Goal: Information Seeking & Learning: Check status

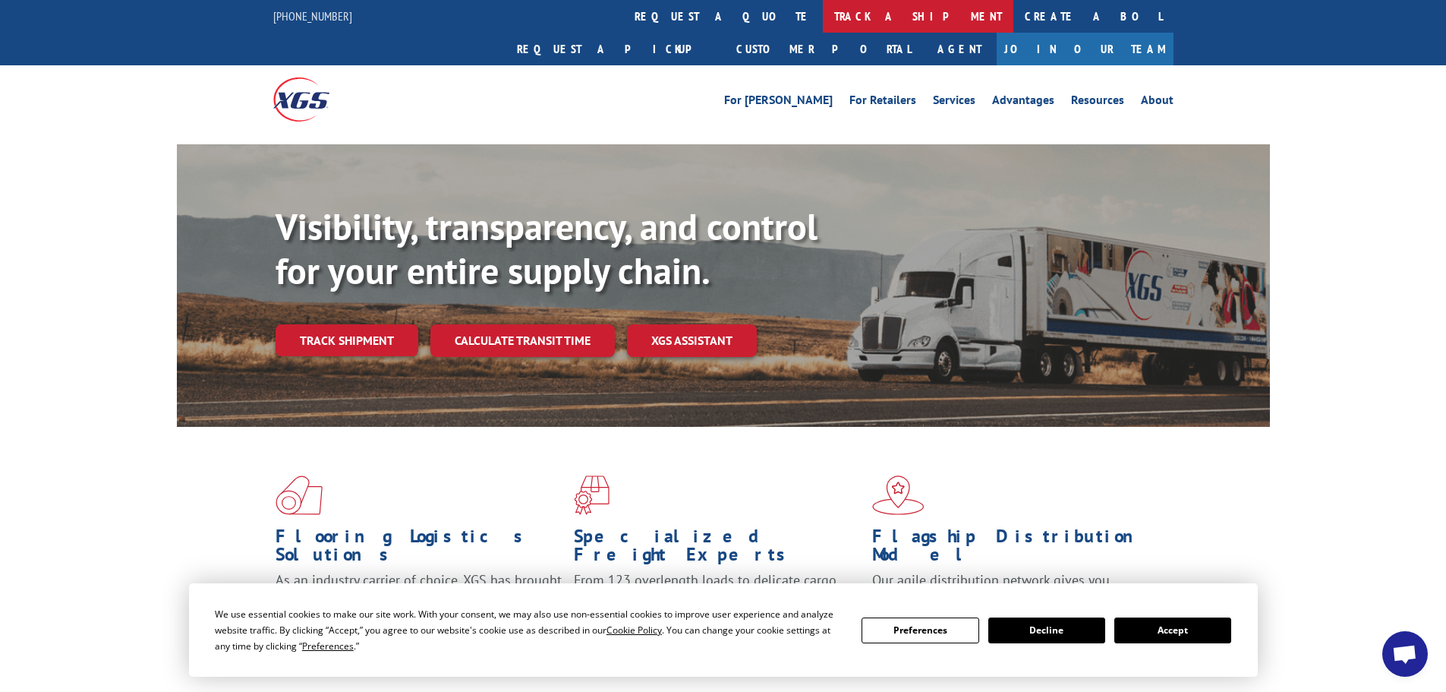
click at [823, 20] on link "track a shipment" at bounding box center [918, 16] width 191 height 33
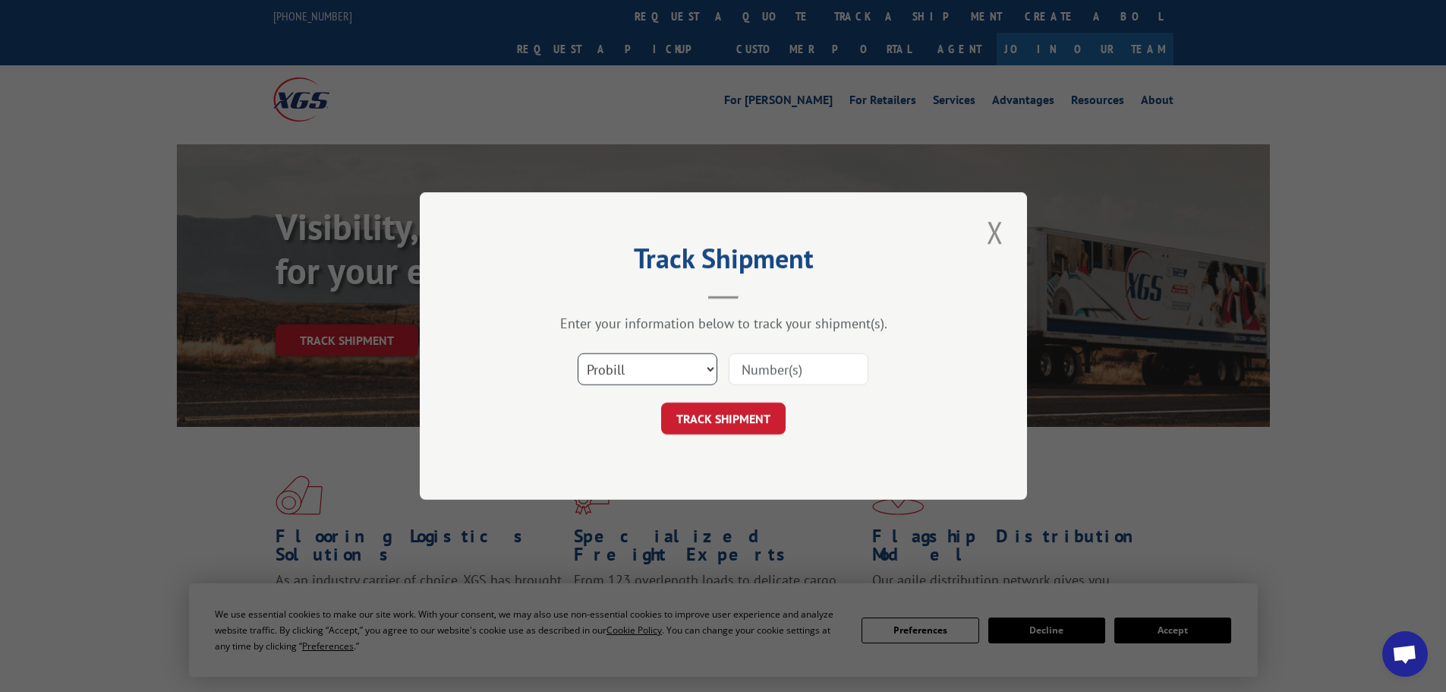
click at [676, 368] on select "Select category... Probill BOL PO" at bounding box center [648, 369] width 140 height 32
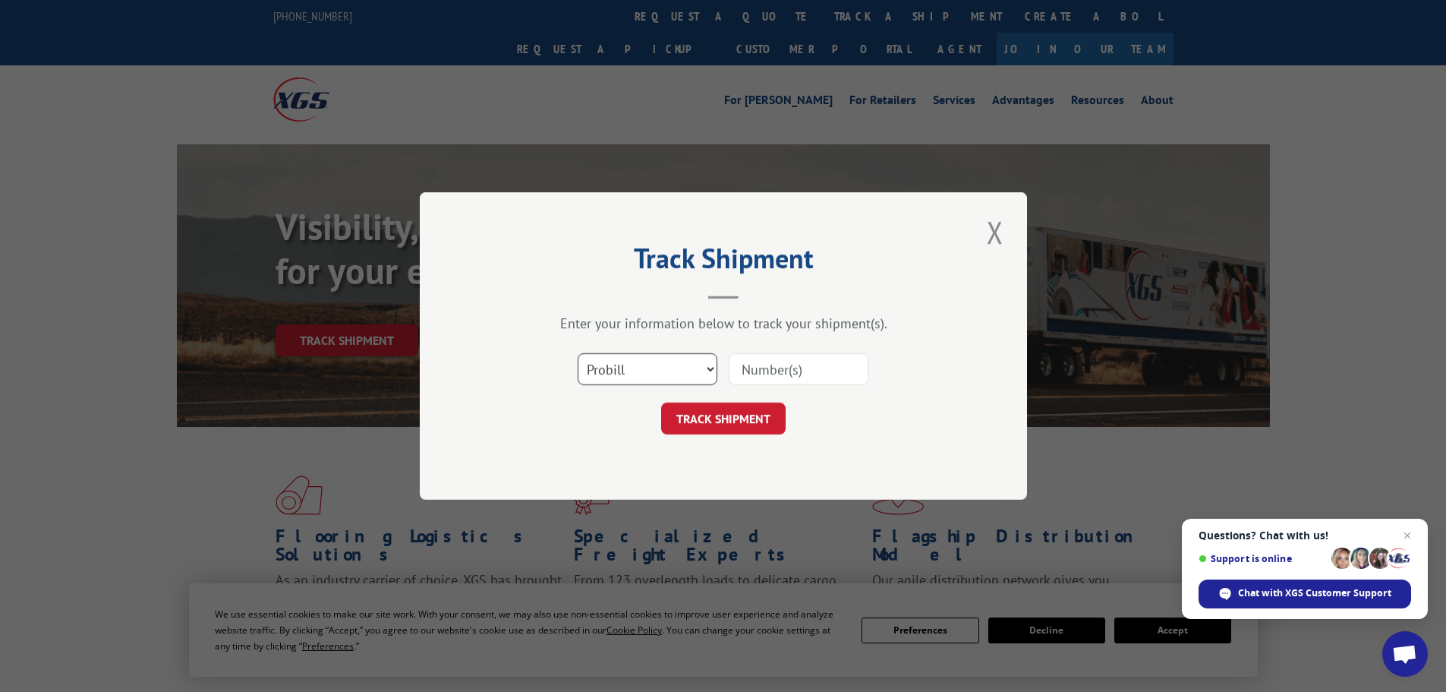
select select "bol"
click at [578, 353] on select "Select category... Probill BOL PO" at bounding box center [648, 369] width 140 height 32
click at [749, 367] on input at bounding box center [799, 369] width 140 height 32
paste input "5951161"
type input "5951161"
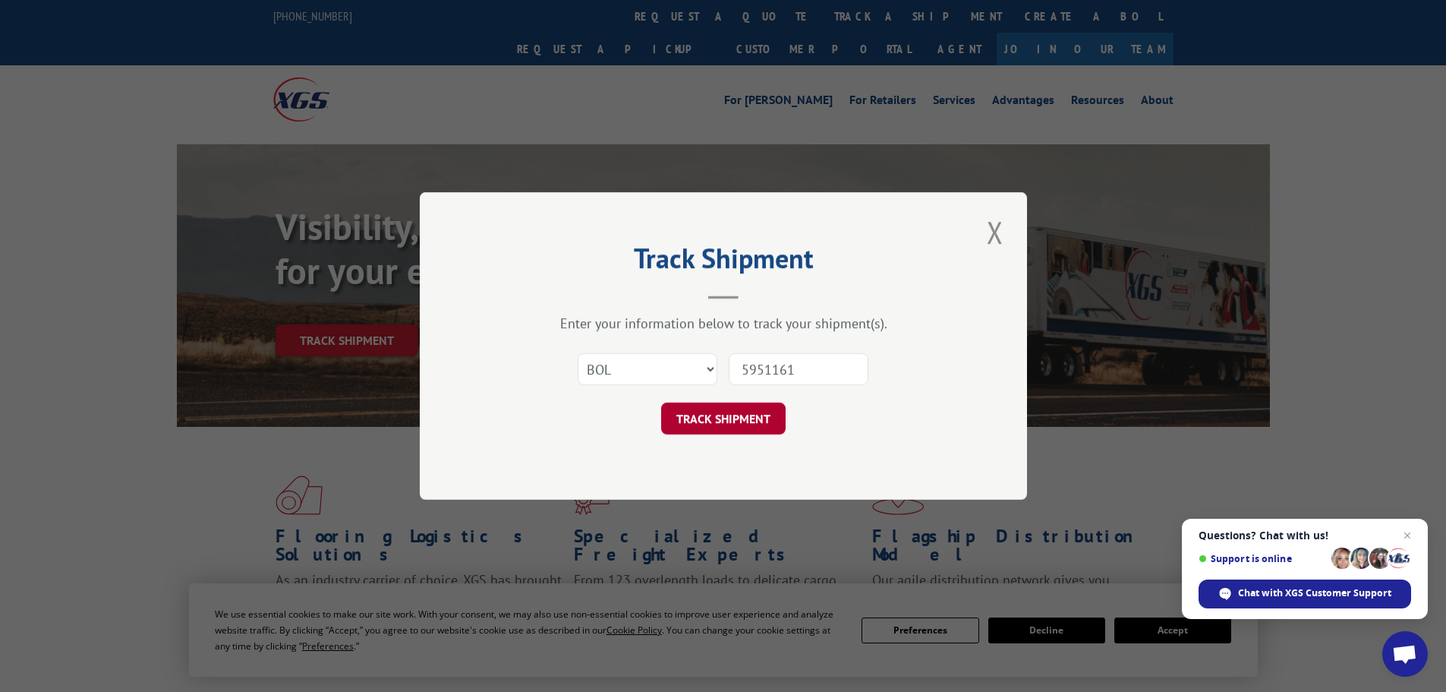
click at [745, 430] on button "TRACK SHIPMENT" at bounding box center [723, 418] width 125 height 32
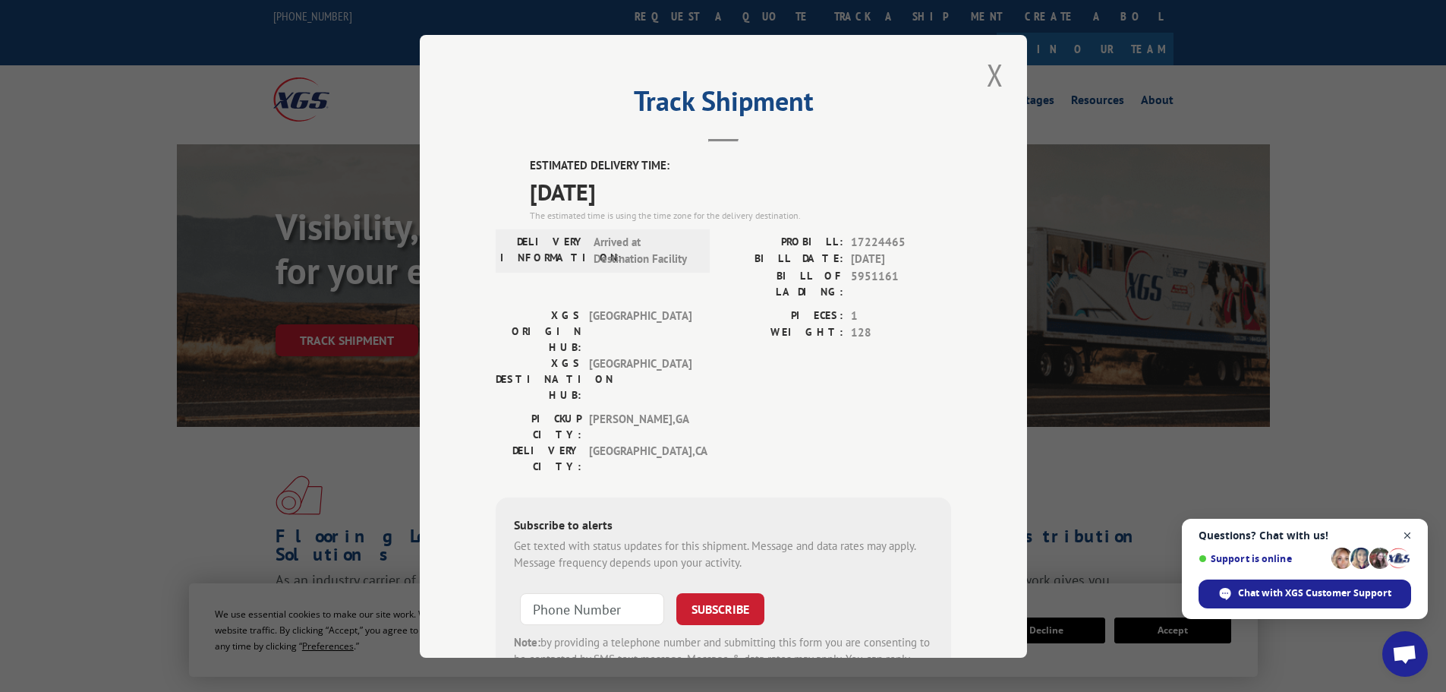
click at [1399, 530] on span "Open chat" at bounding box center [1407, 535] width 19 height 19
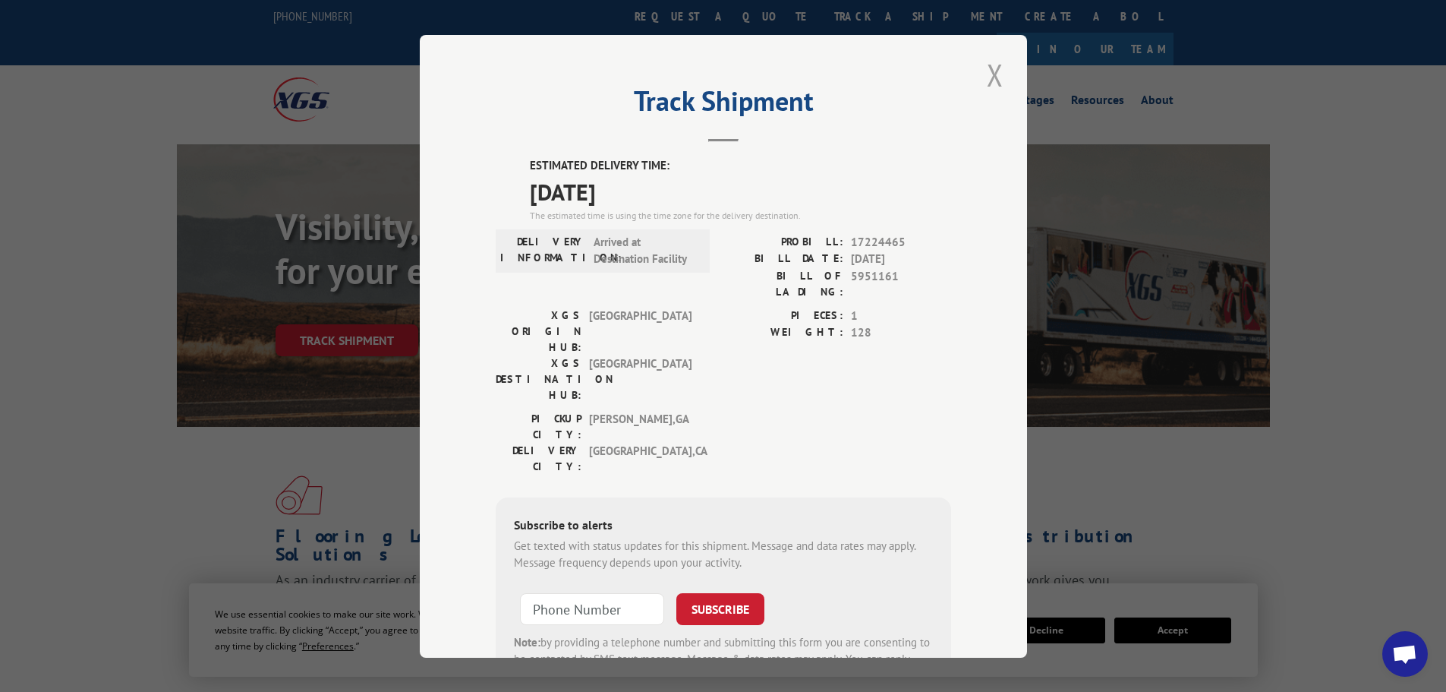
click at [982, 77] on button "Close modal" at bounding box center [995, 75] width 26 height 42
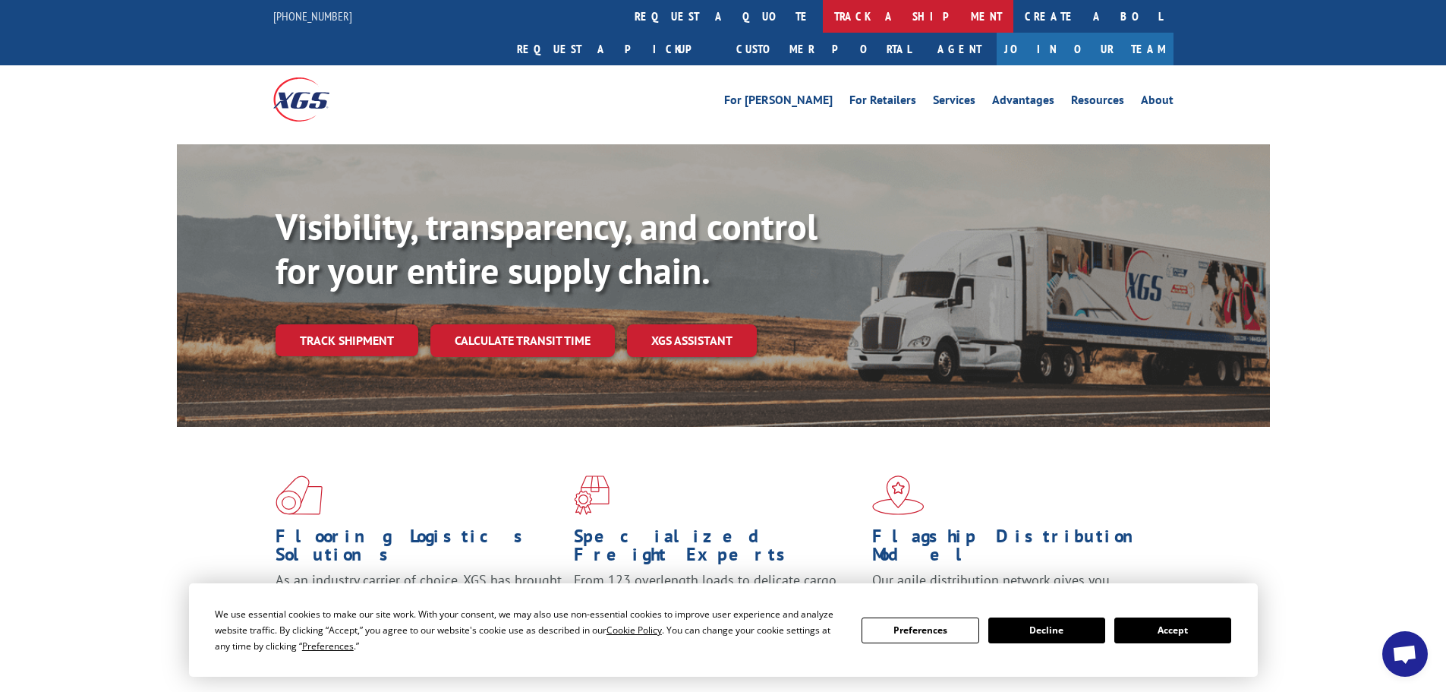
click at [823, 19] on link "track a shipment" at bounding box center [918, 16] width 191 height 33
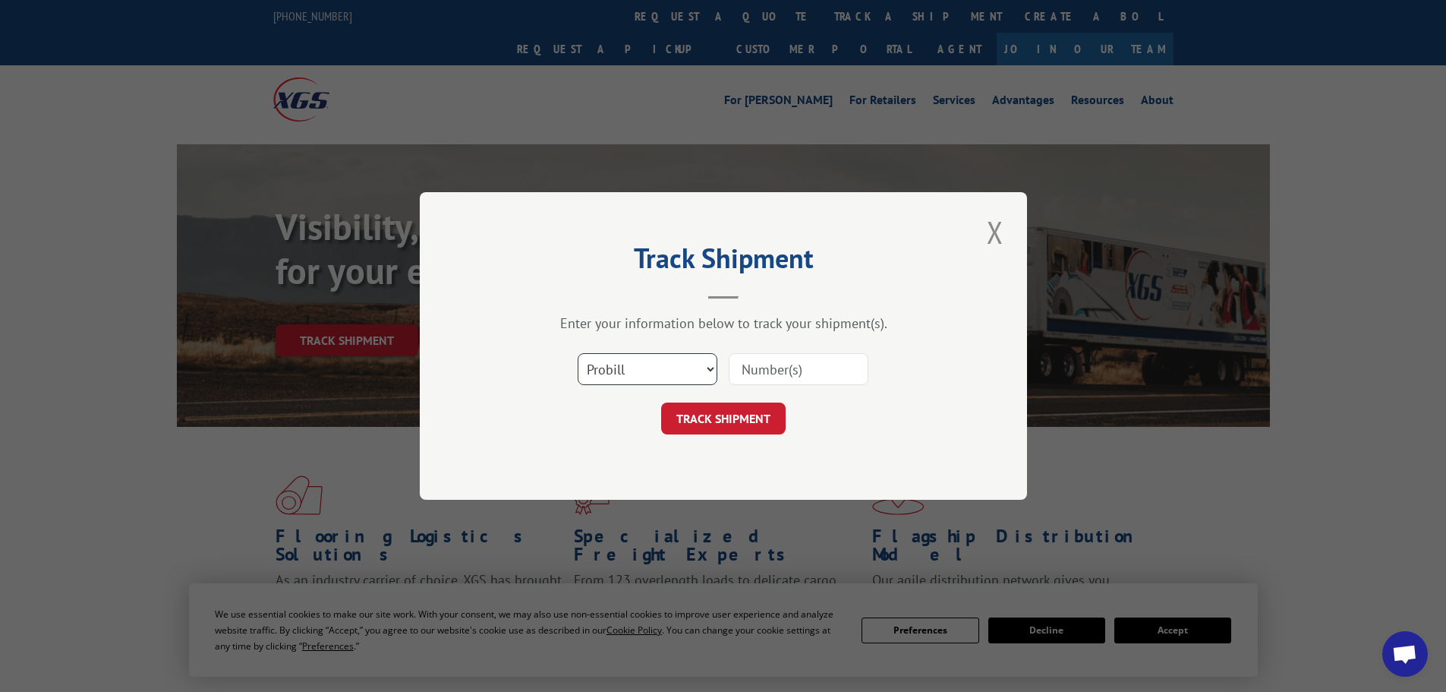
click at [664, 380] on select "Select category... Probill BOL PO" at bounding box center [648, 369] width 140 height 32
select select "bol"
click at [578, 353] on select "Select category... Probill BOL PO" at bounding box center [648, 369] width 140 height 32
click at [783, 386] on div "Select category... Probill BOL PO" at bounding box center [723, 369] width 455 height 50
paste input "5938384"
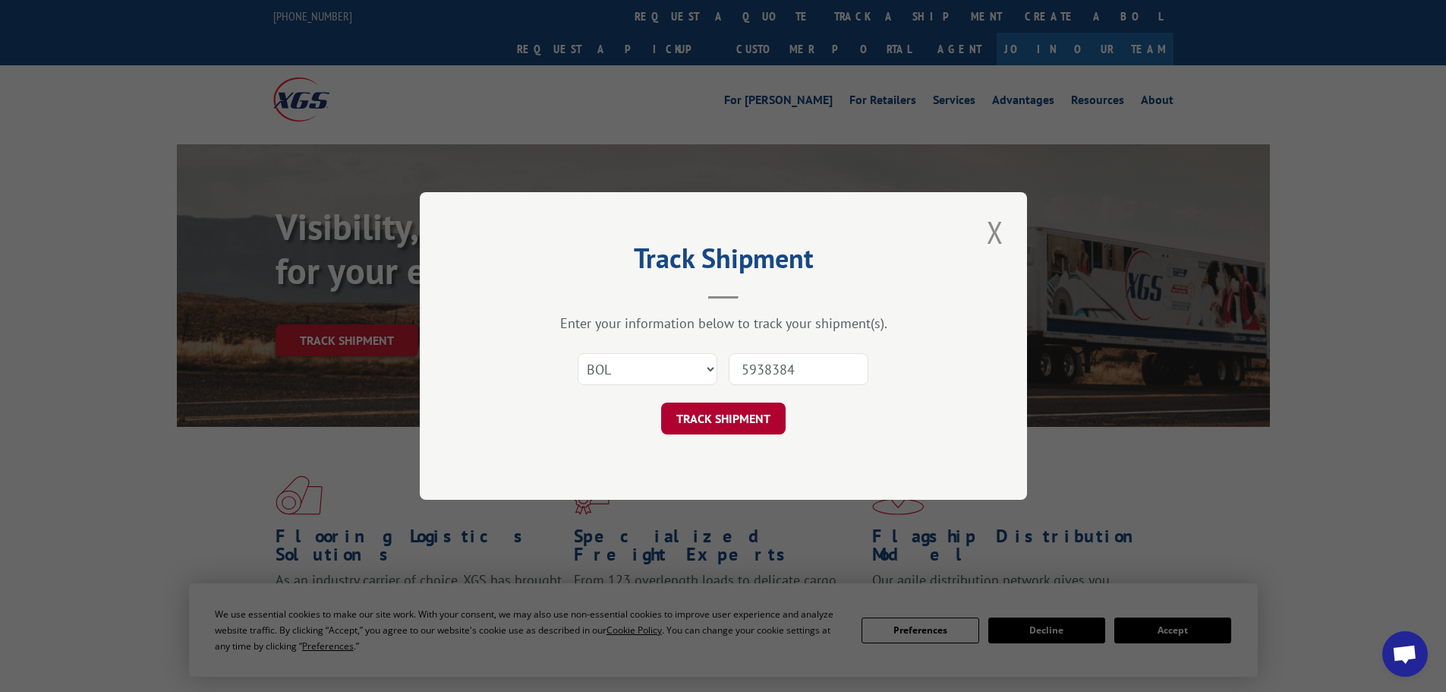
type input "5938384"
click at [748, 419] on button "TRACK SHIPMENT" at bounding box center [723, 418] width 125 height 32
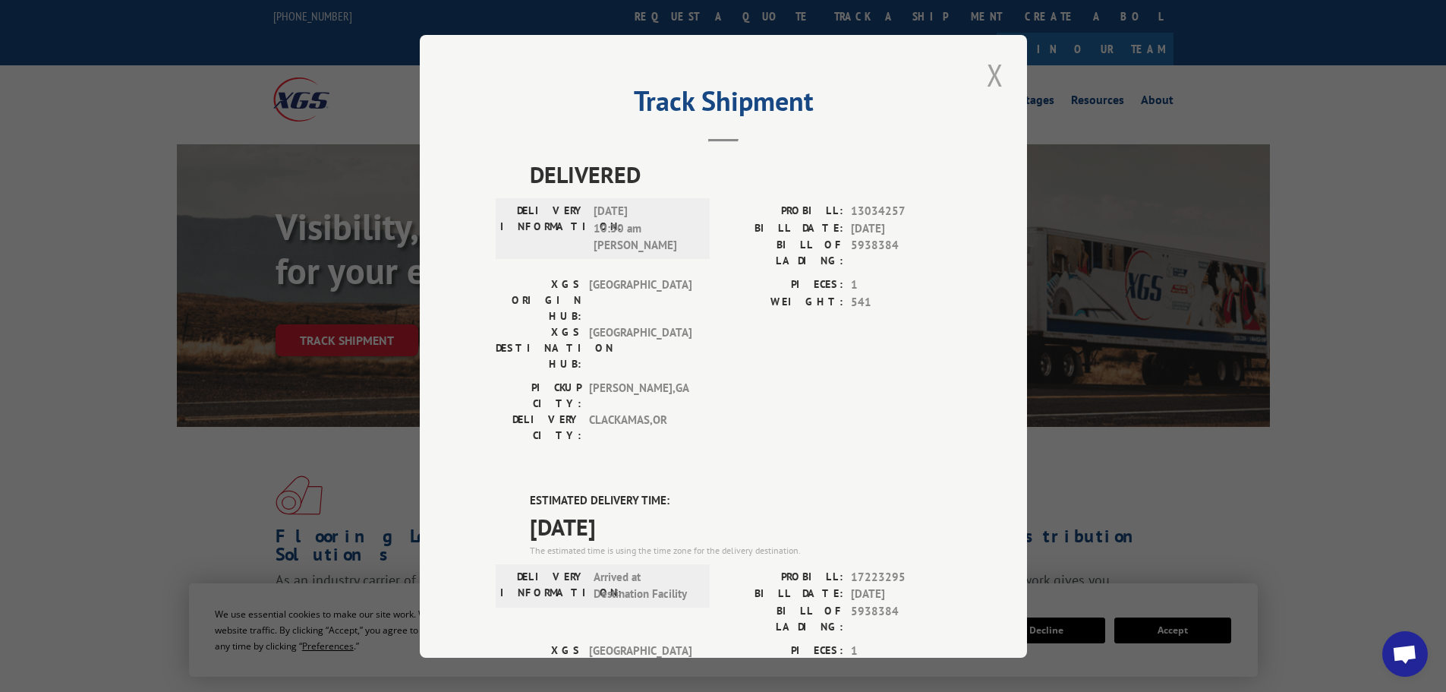
click at [1001, 68] on button "Close modal" at bounding box center [995, 75] width 26 height 42
